Goal: Task Accomplishment & Management: Complete application form

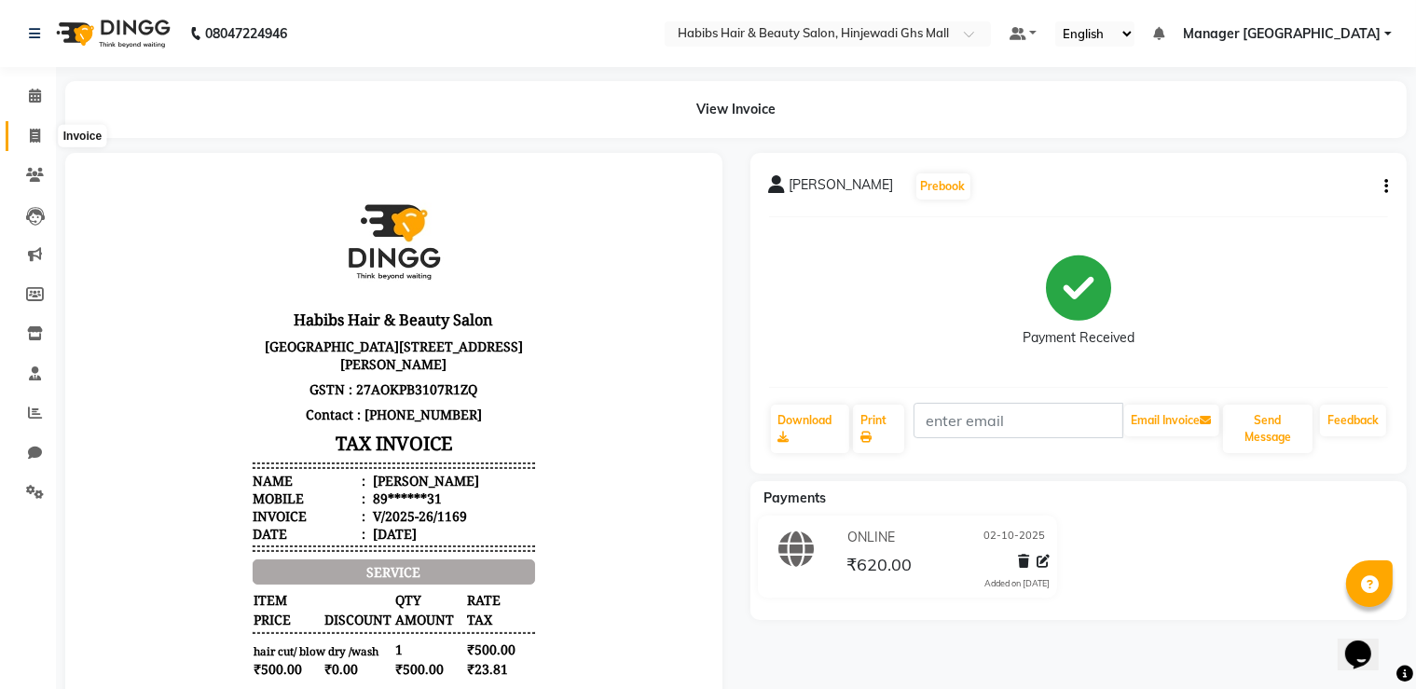
click at [37, 140] on icon at bounding box center [35, 136] width 10 height 14
select select "service"
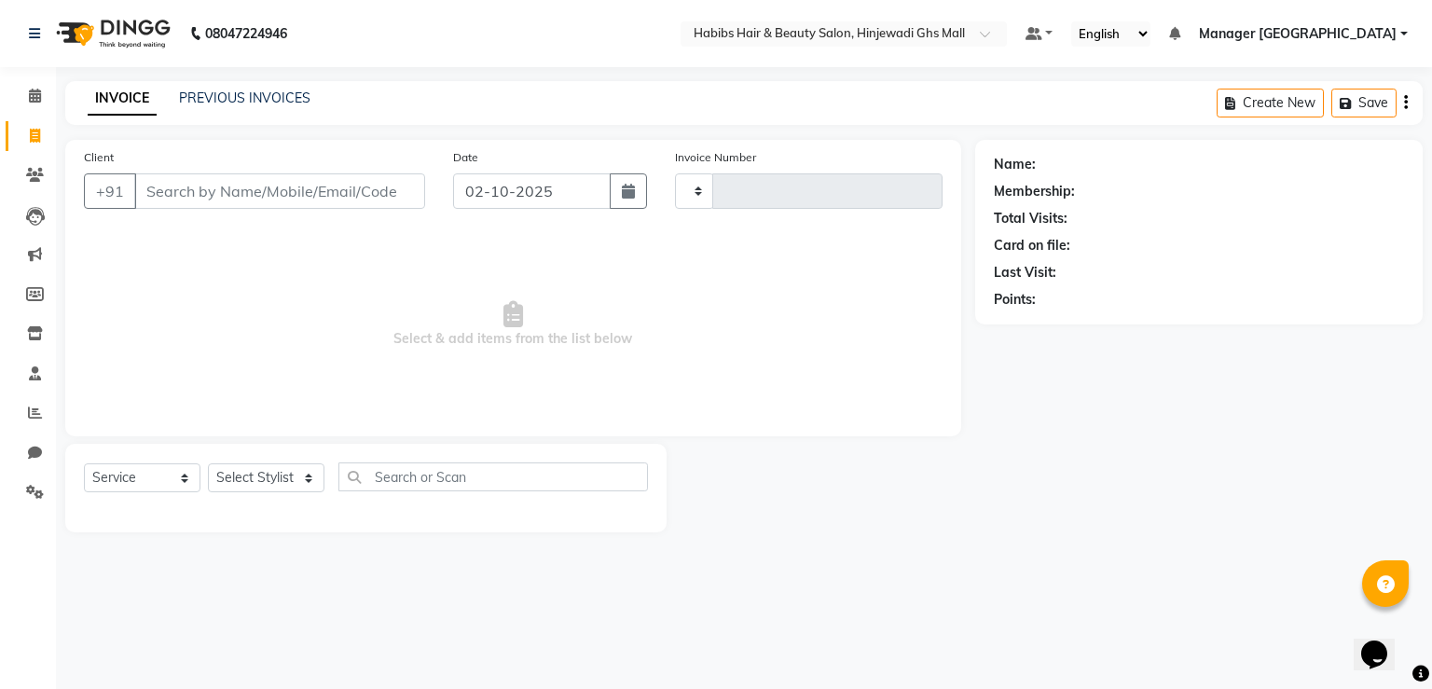
type input "1170"
select select "7463"
click at [254, 186] on input "Client" at bounding box center [279, 190] width 291 height 35
type input "9142516336"
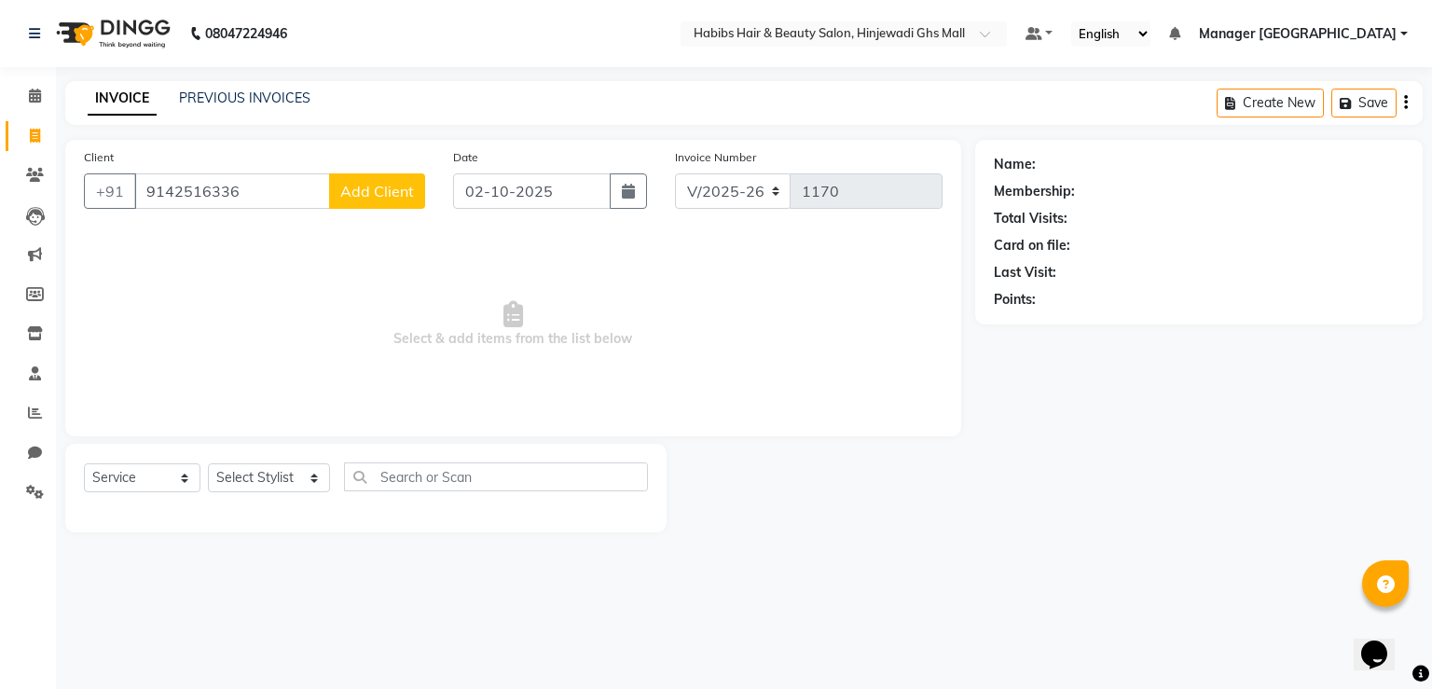
click at [336, 182] on button "Add Client" at bounding box center [377, 190] width 96 height 35
select select "22"
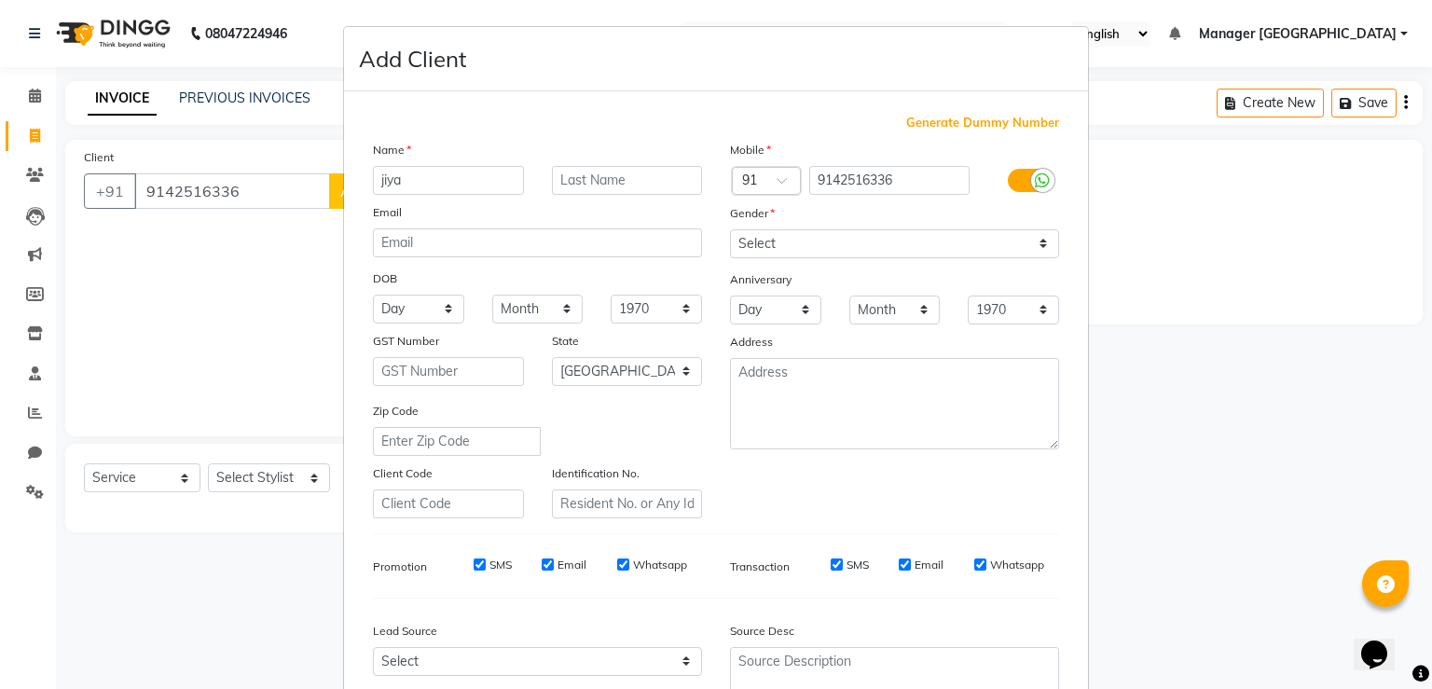
type input "jiya"
drag, startPoint x: 744, startPoint y: 238, endPoint x: 744, endPoint y: 255, distance: 17.7
click at [744, 238] on select "Select [DEMOGRAPHIC_DATA] [DEMOGRAPHIC_DATA] Other Prefer Not To Say" at bounding box center [894, 243] width 329 height 29
select select "[DEMOGRAPHIC_DATA]"
click at [730, 230] on select "Select [DEMOGRAPHIC_DATA] [DEMOGRAPHIC_DATA] Other Prefer Not To Say" at bounding box center [894, 243] width 329 height 29
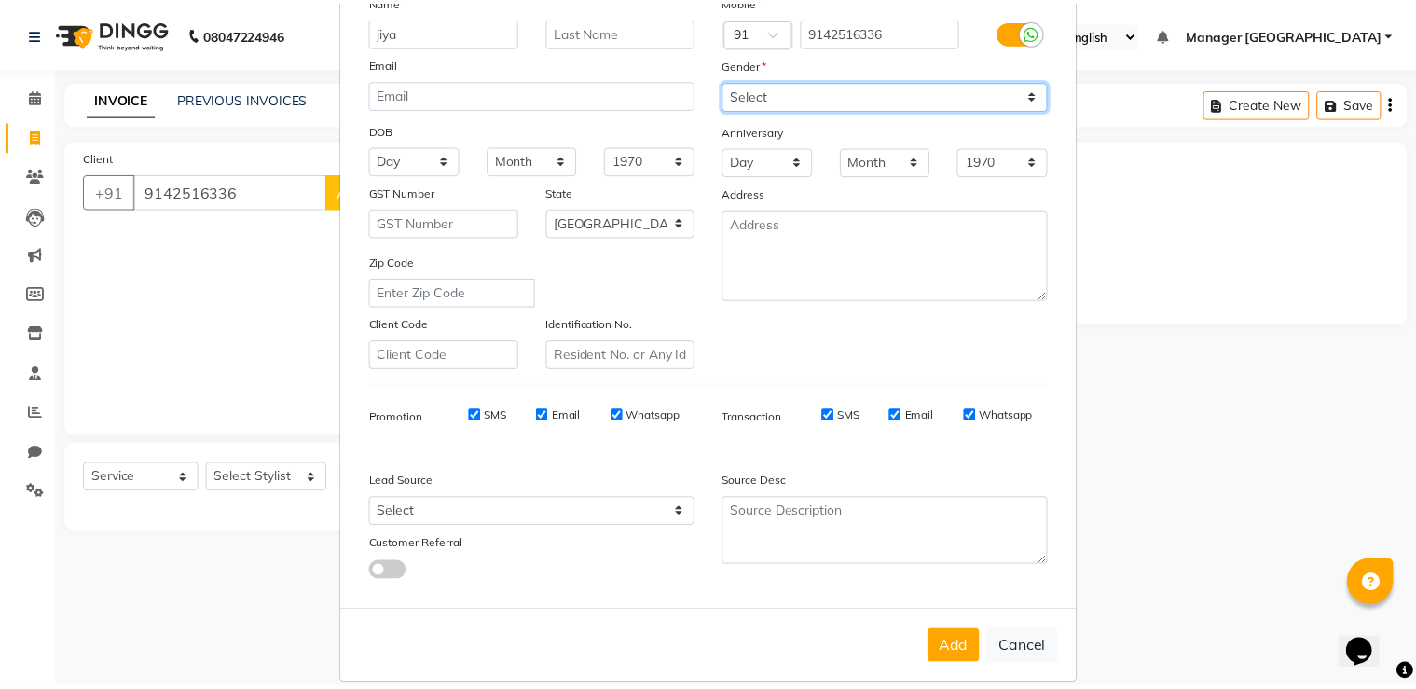
scroll to position [180, 0]
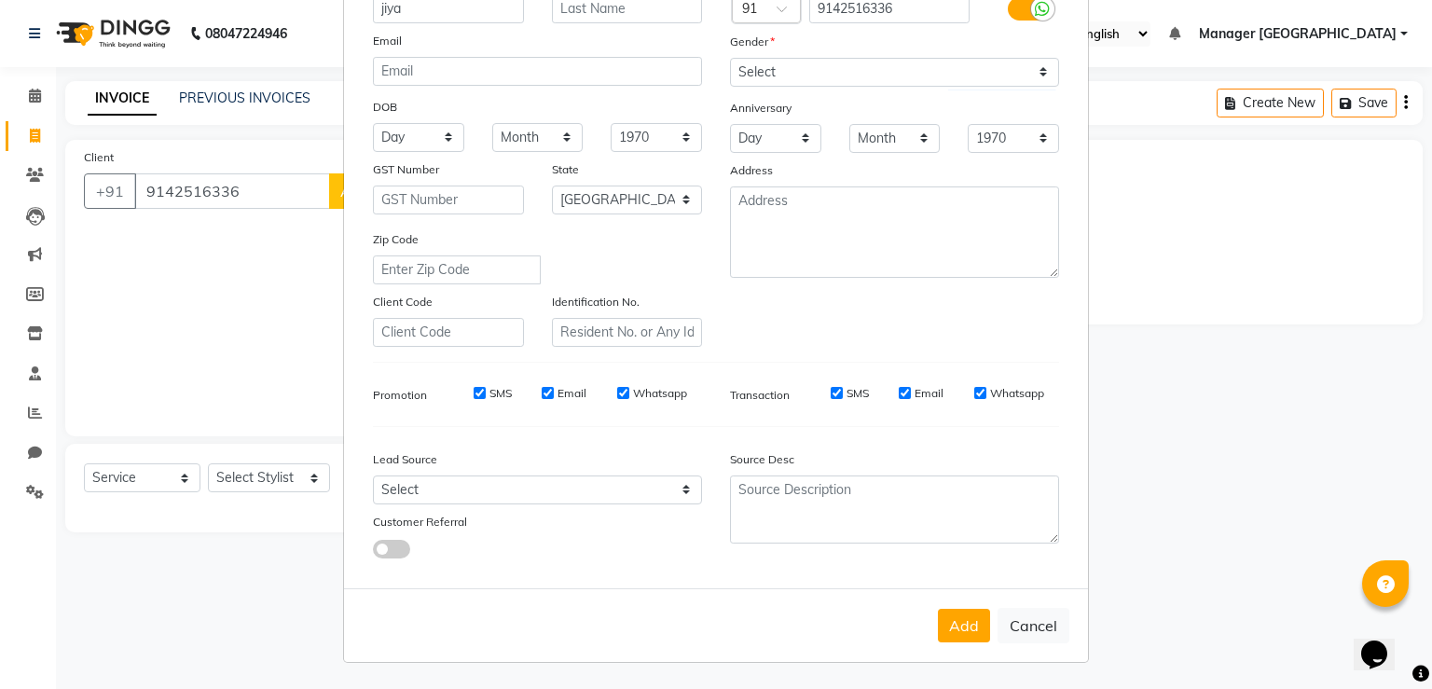
click at [922, 627] on div "Add Cancel" at bounding box center [716, 625] width 744 height 74
click at [938, 627] on button "Add" at bounding box center [964, 626] width 52 height 34
type input "91******36"
select select
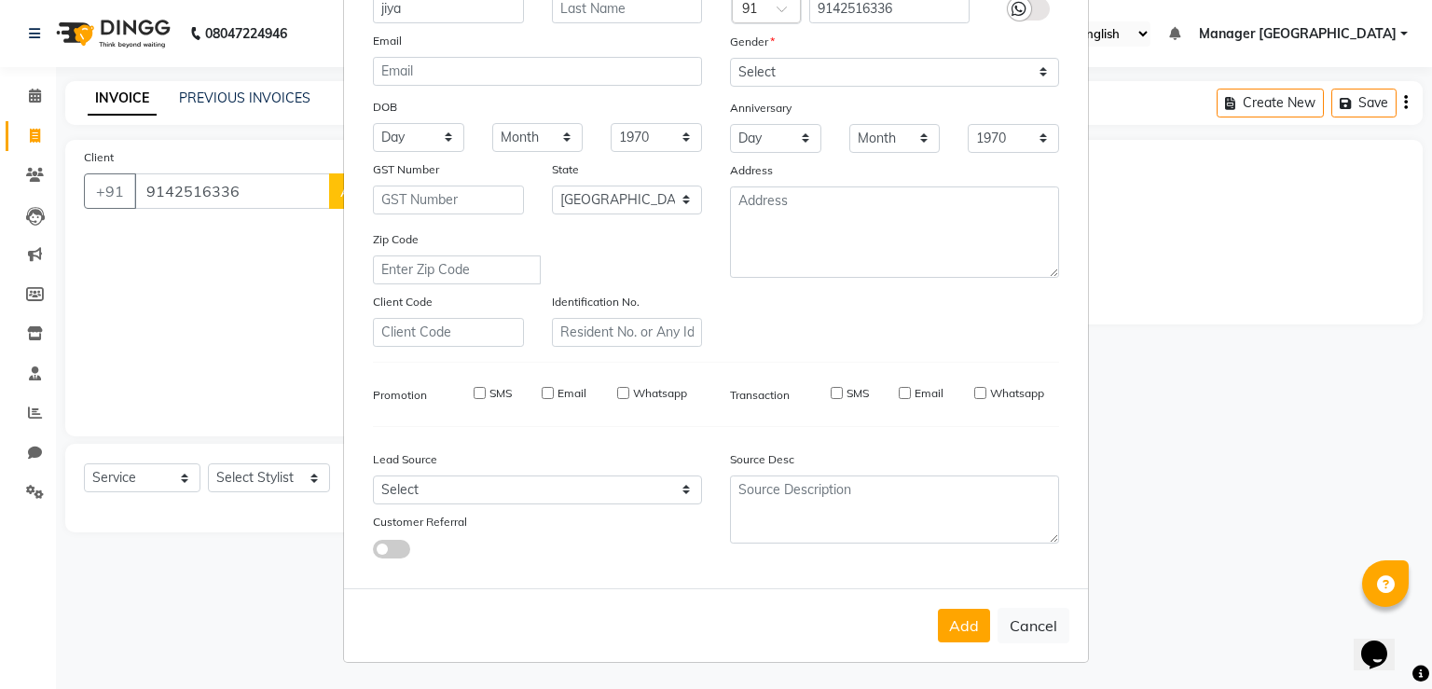
select select
select select "null"
select select
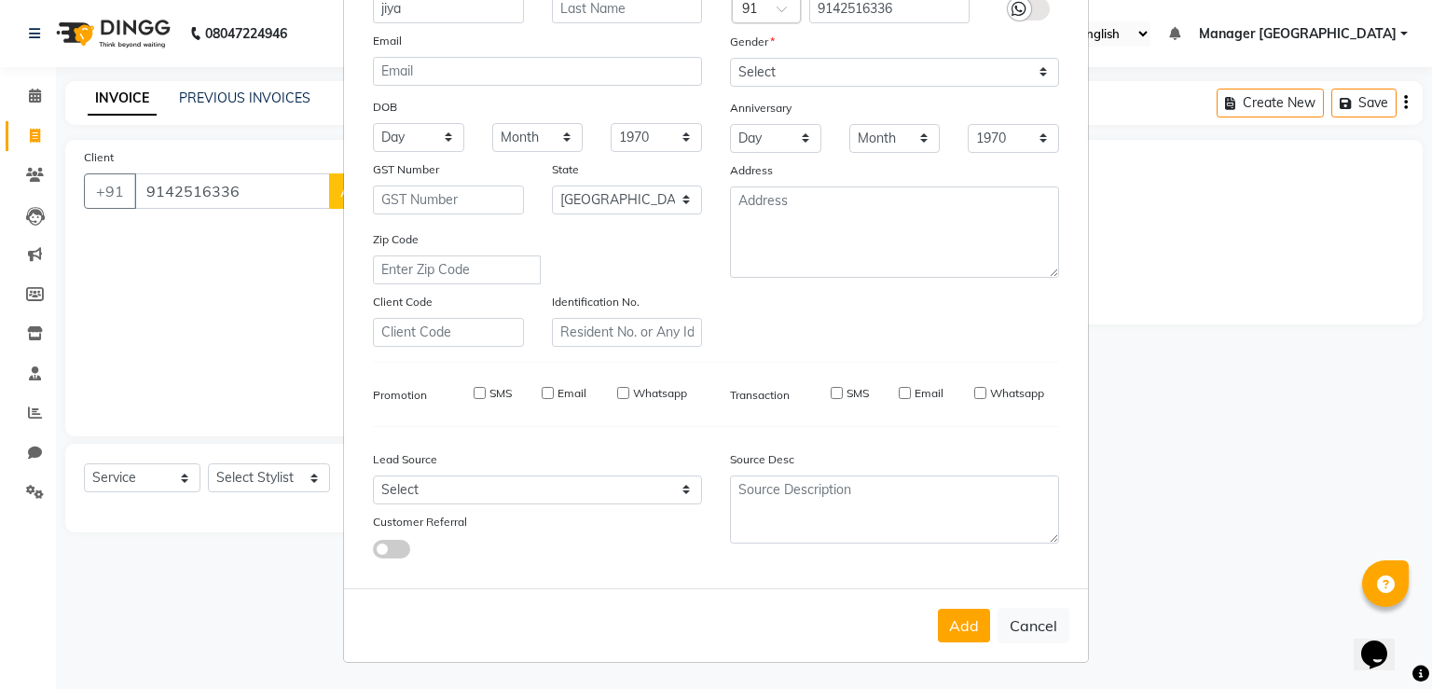
select select
checkbox input "false"
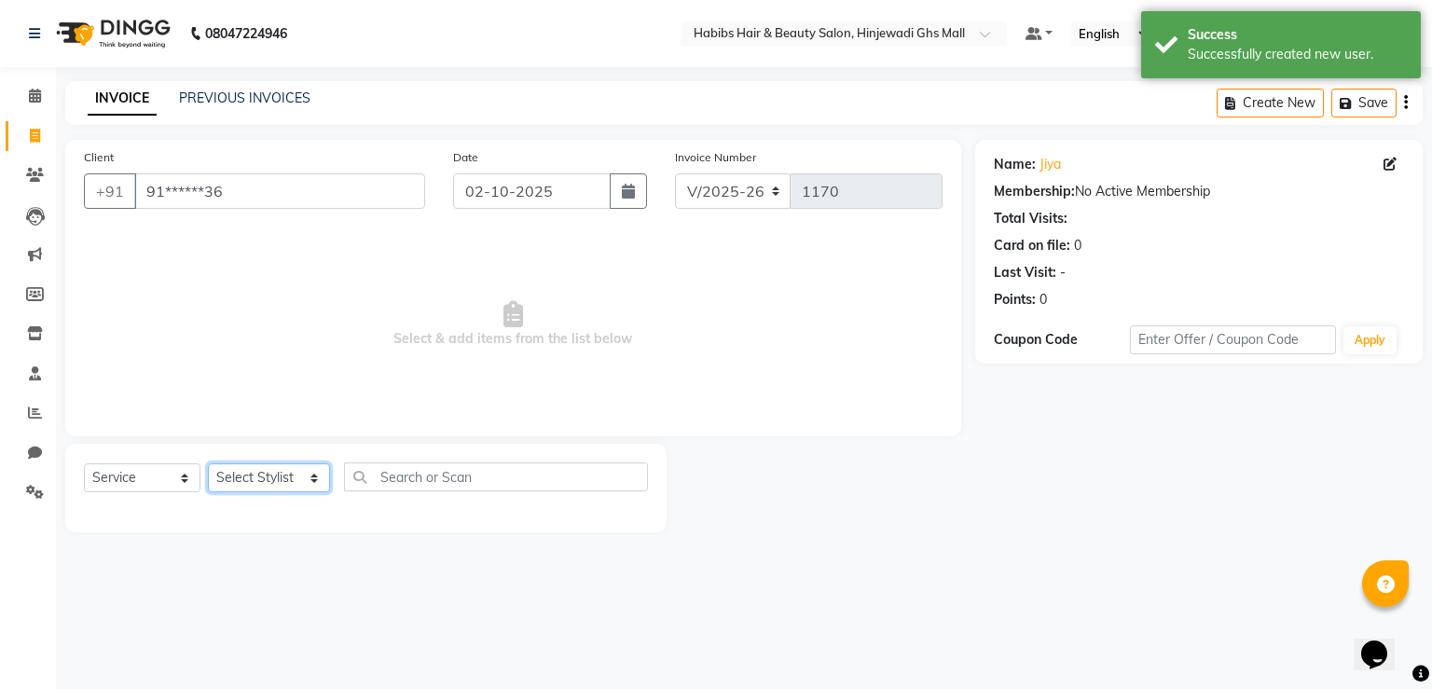
click at [246, 487] on select "Select Stylist GAURAV GURI [PERSON_NAME] Manager GHS MALL [PERSON_NAME] [PERSON…" at bounding box center [269, 477] width 122 height 29
select select "88335"
click at [208, 464] on select "Select Stylist GAURAV GURI [PERSON_NAME] Manager GHS MALL [PERSON_NAME] [PERSON…" at bounding box center [269, 477] width 122 height 29
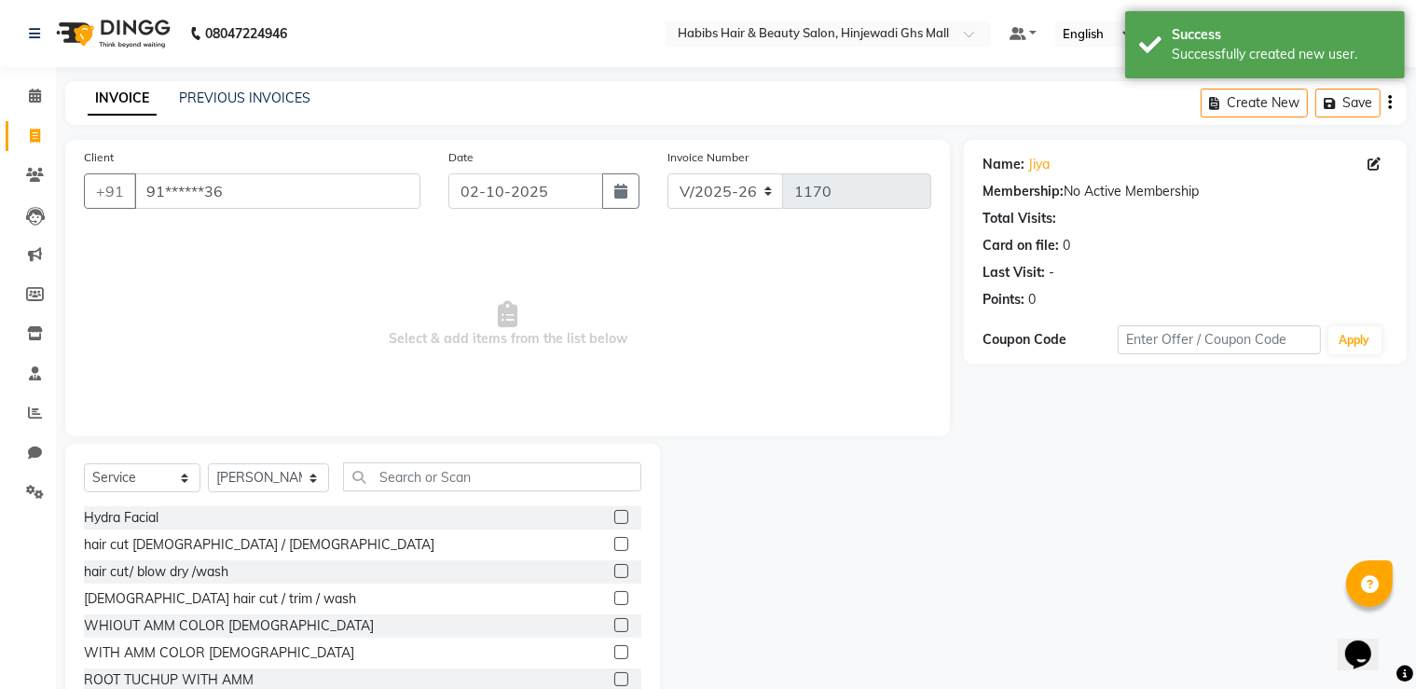
click at [614, 573] on label at bounding box center [621, 571] width 14 height 14
click at [614, 573] on input "checkbox" at bounding box center [620, 572] width 12 height 12
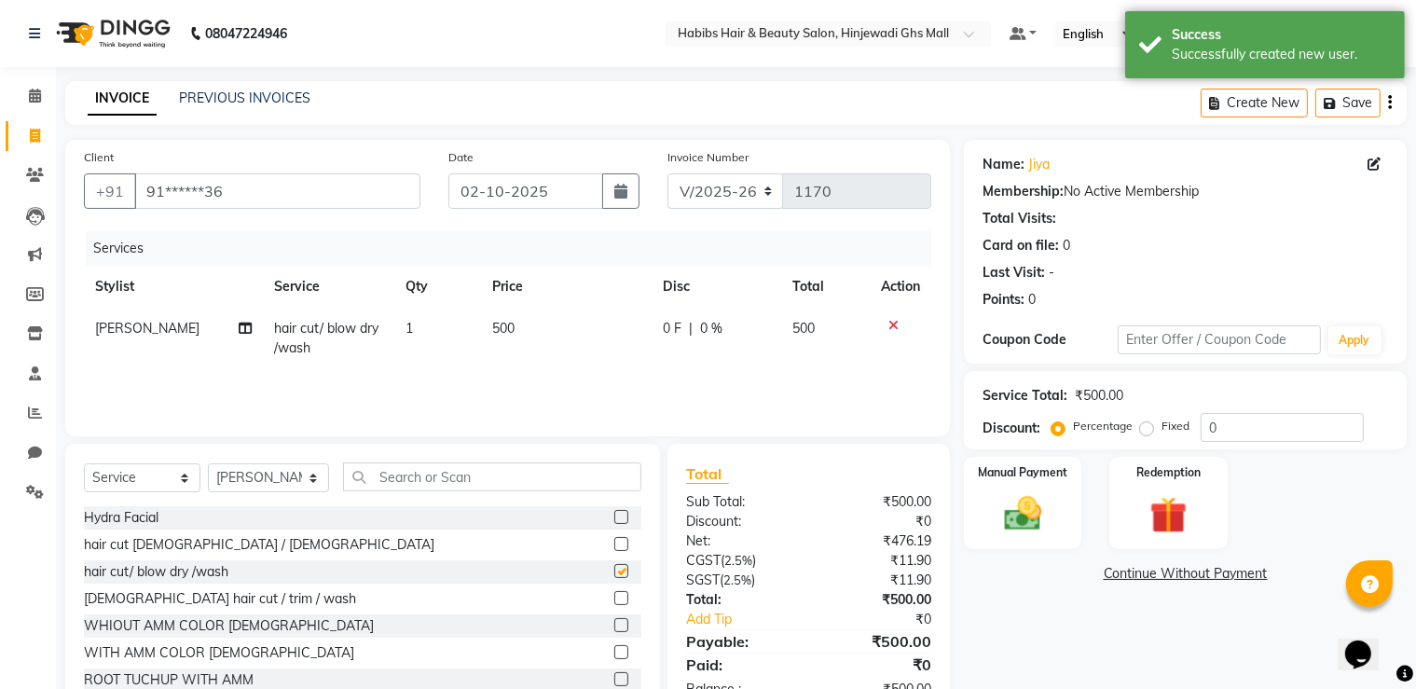
checkbox input "false"
drag, startPoint x: 1015, startPoint y: 549, endPoint x: 1033, endPoint y: 554, distance: 18.3
click at [1014, 549] on div "Name: Jiya Membership: No Active Membership Total Visits: Card on file: 0 Last …" at bounding box center [1192, 429] width 457 height 579
click at [1048, 545] on div "Manual Payment" at bounding box center [1023, 503] width 122 height 96
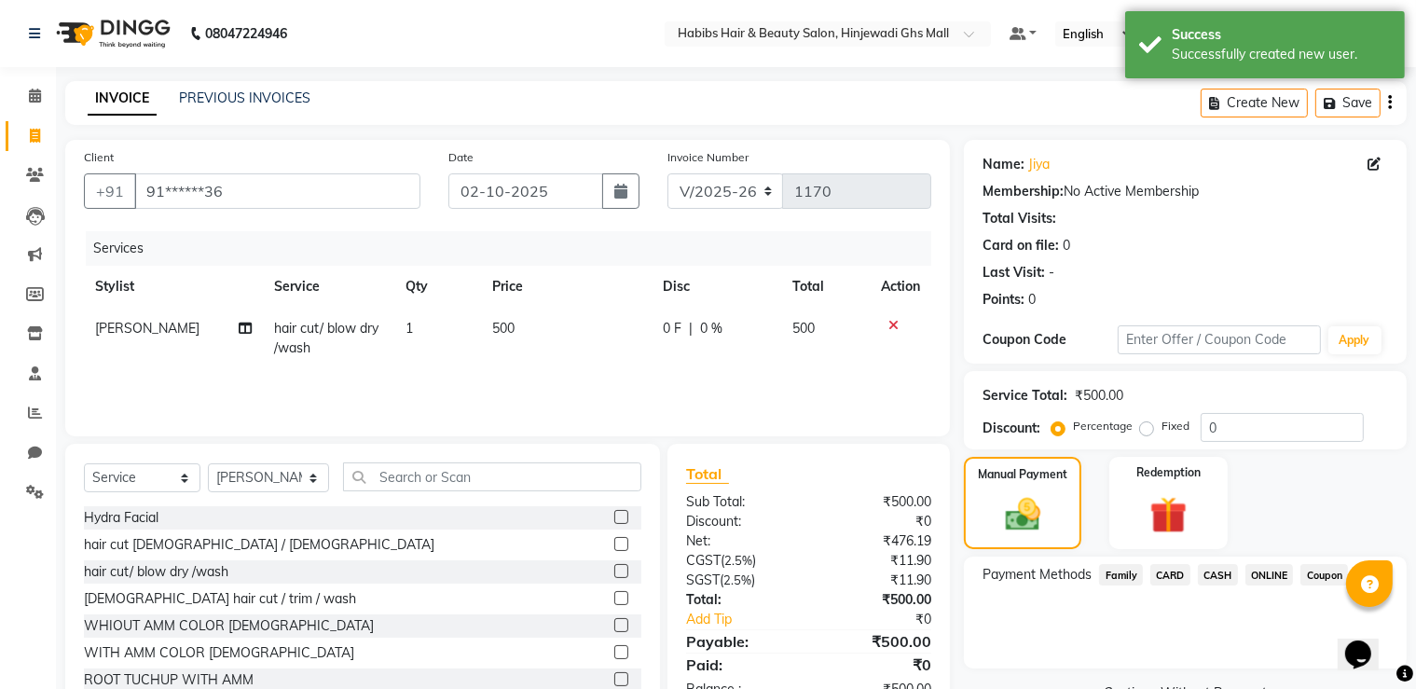
click at [1268, 573] on span "ONLINE" at bounding box center [1270, 574] width 48 height 21
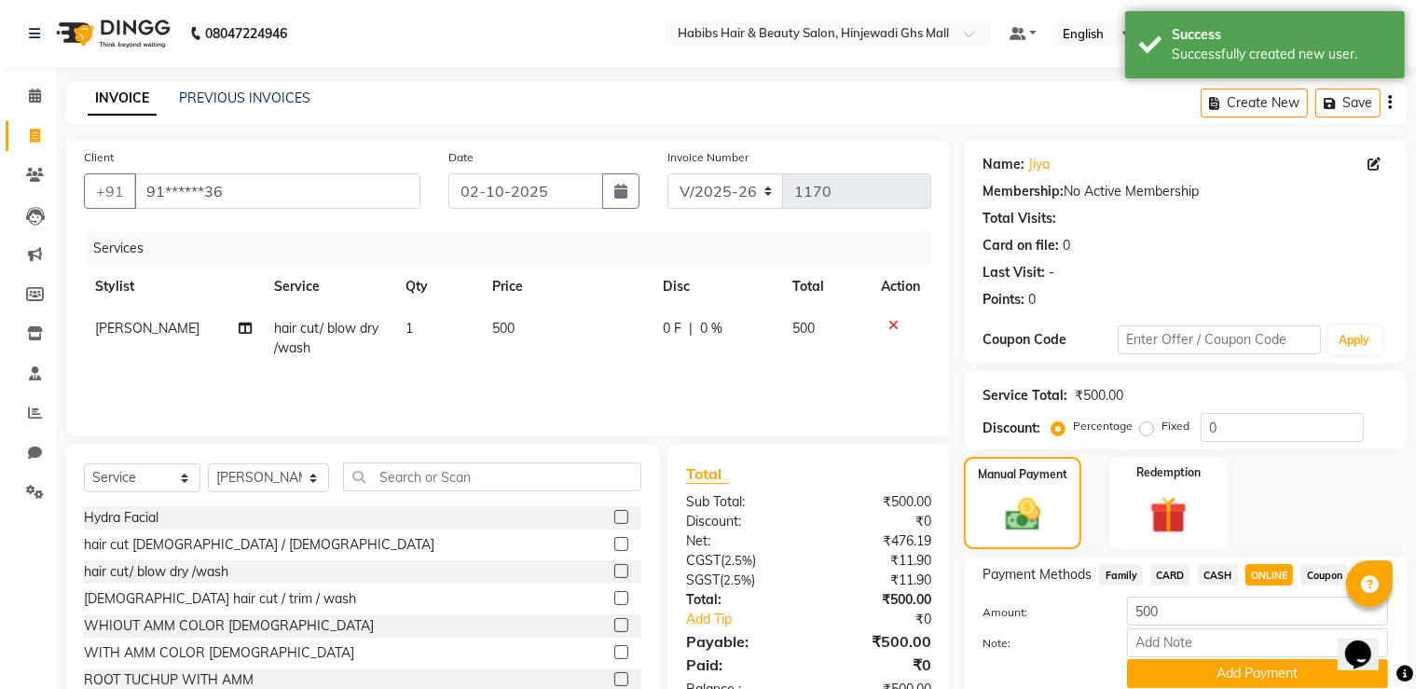
click at [1275, 674] on button "Add Payment" at bounding box center [1257, 673] width 261 height 29
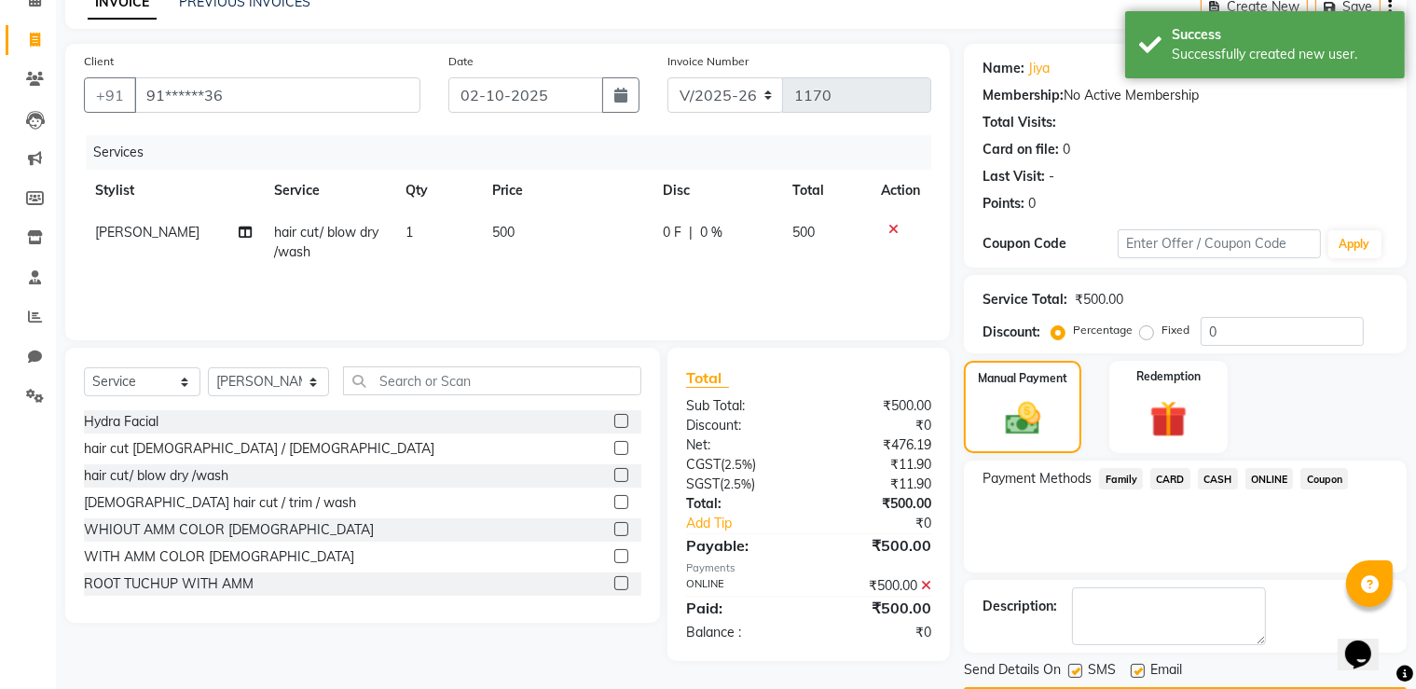
scroll to position [150, 0]
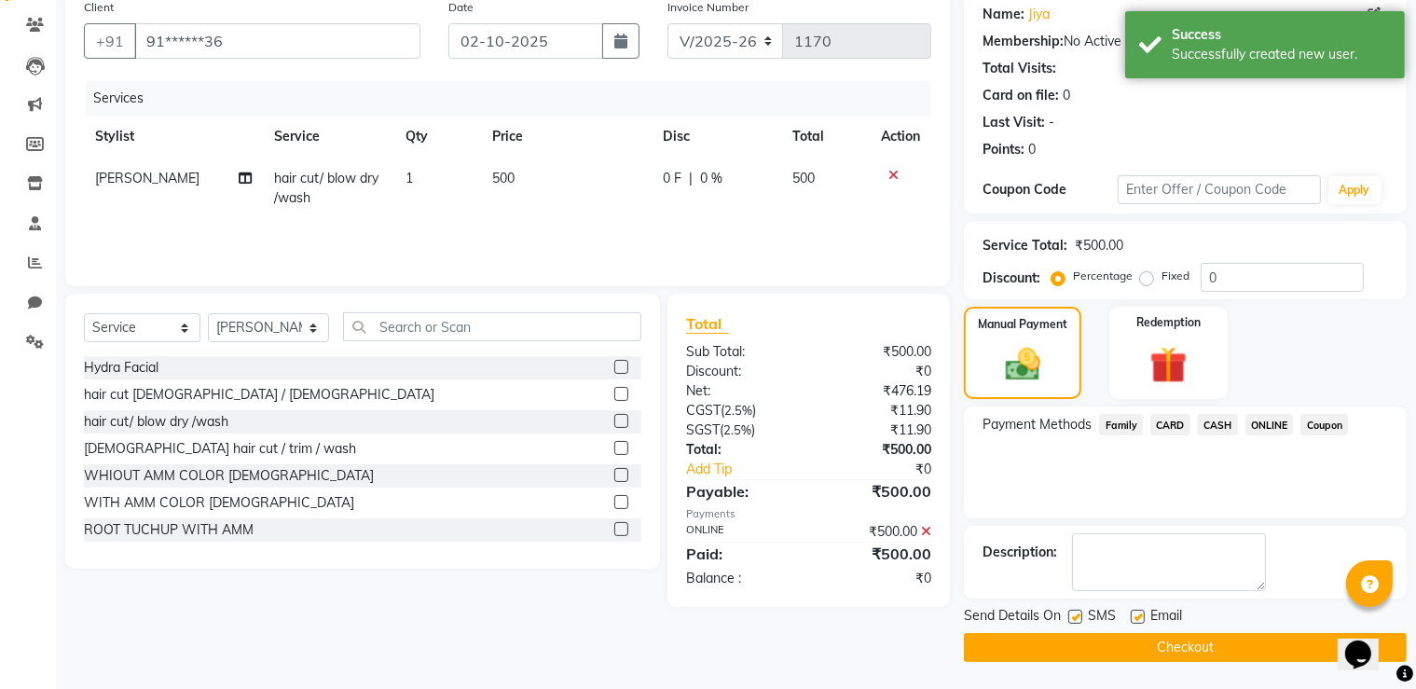
click at [1236, 644] on button "Checkout" at bounding box center [1185, 647] width 443 height 29
